Goal: Navigation & Orientation: Find specific page/section

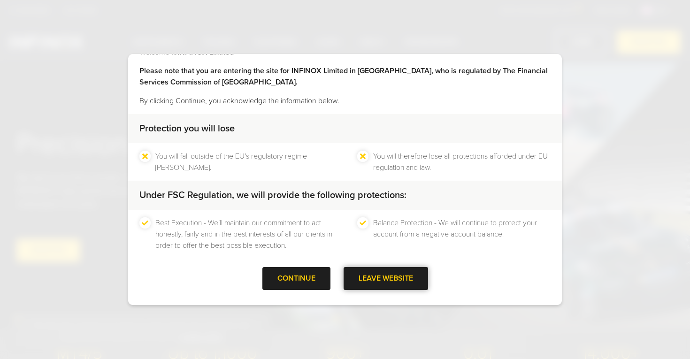
scroll to position [20, 0]
click at [381, 285] on div "LEAVE WEBSITE" at bounding box center [386, 279] width 85 height 23
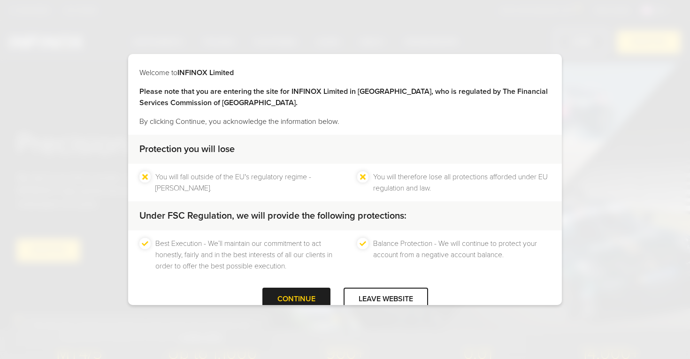
scroll to position [1, 0]
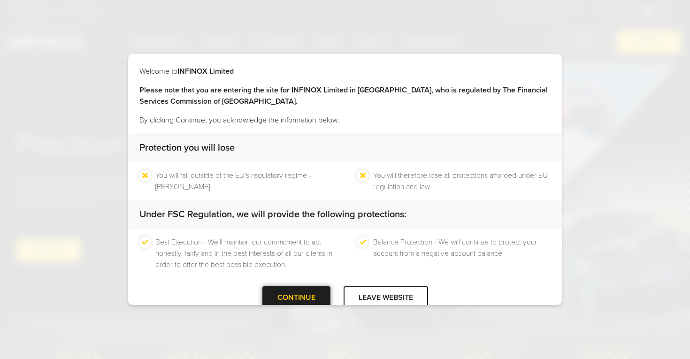
click at [303, 294] on div "CONTINUE" at bounding box center [297, 297] width 68 height 23
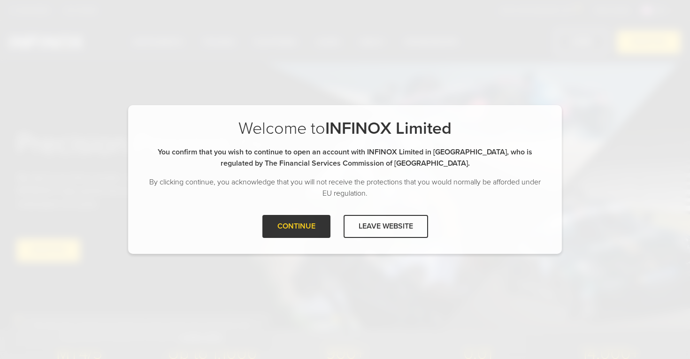
scroll to position [0, 0]
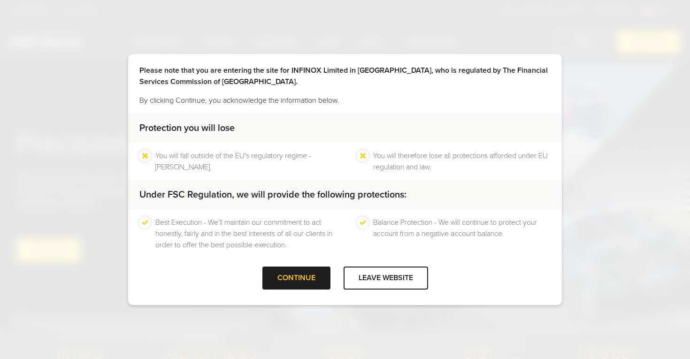
scroll to position [21, 0]
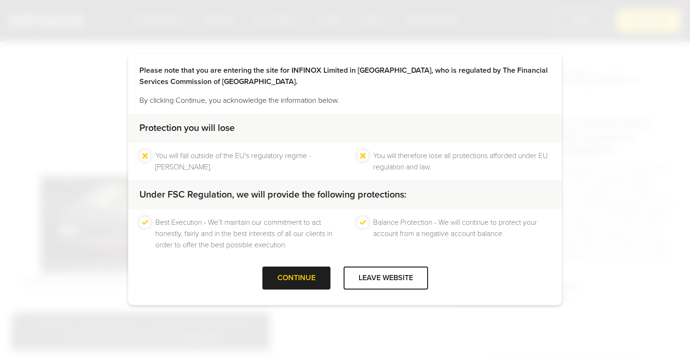
scroll to position [21, 0]
click at [403, 282] on div "LEAVE WEBSITE" at bounding box center [386, 278] width 85 height 23
